Goal: Complete application form

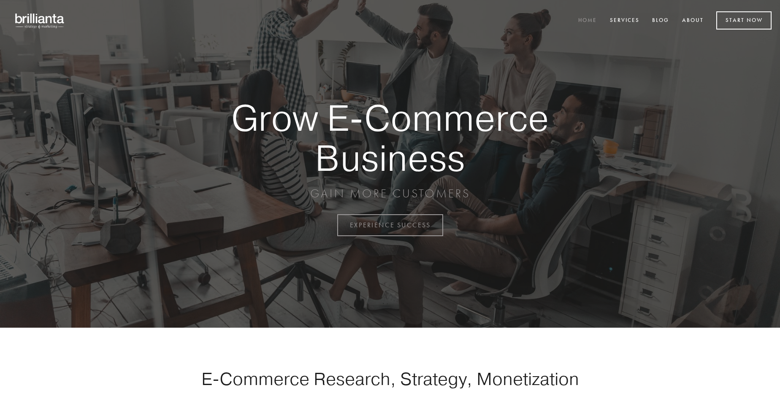
scroll to position [2213, 0]
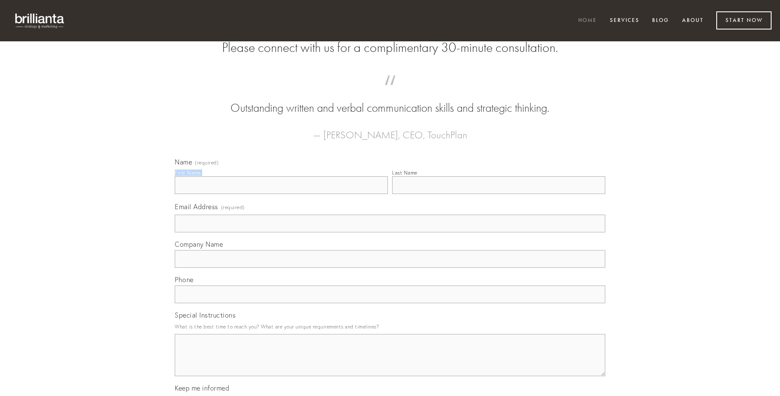
type input "[PERSON_NAME]"
click at [499, 194] on input "Last Name" at bounding box center [498, 185] width 213 height 18
type input "[PERSON_NAME]"
click at [390, 233] on input "Email Address (required)" at bounding box center [390, 224] width 431 height 18
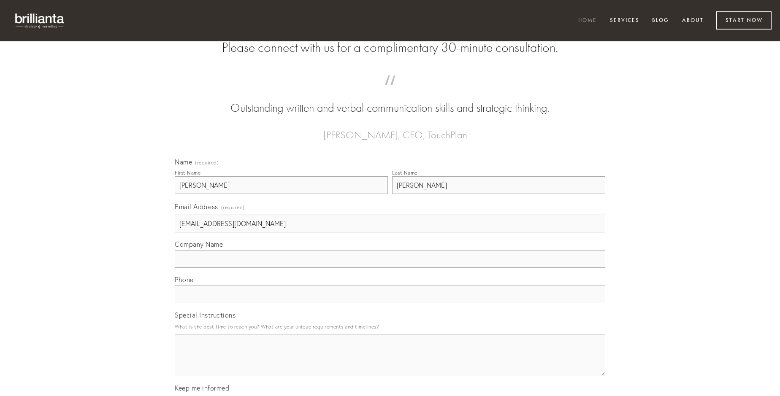
type input "[EMAIL_ADDRESS][DOMAIN_NAME]"
click at [390, 268] on input "Company Name" at bounding box center [390, 259] width 431 height 18
type input "asperiores"
click at [390, 304] on input "text" at bounding box center [390, 295] width 431 height 18
click at [390, 363] on textarea "Special Instructions" at bounding box center [390, 355] width 431 height 42
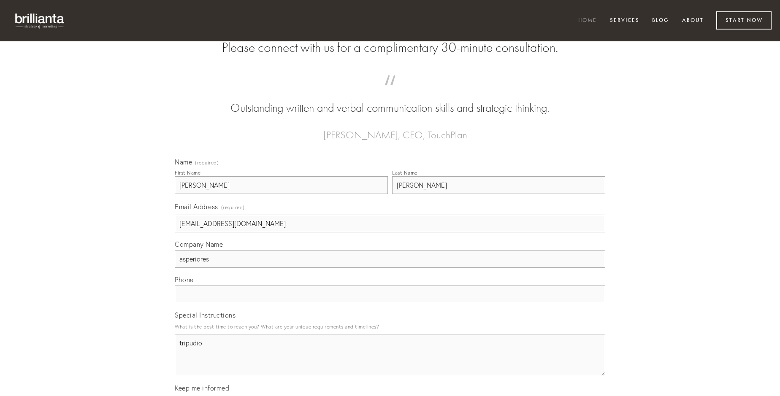
type textarea "tripudio"
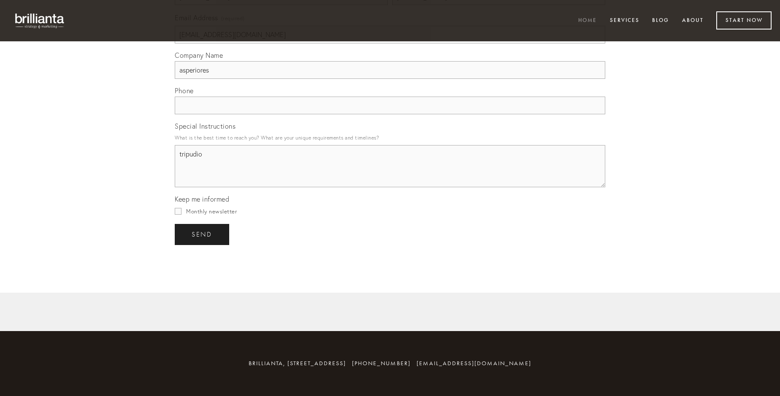
click at [203, 234] on span "send" at bounding box center [202, 235] width 21 height 8
